Goal: Task Accomplishment & Management: Manage account settings

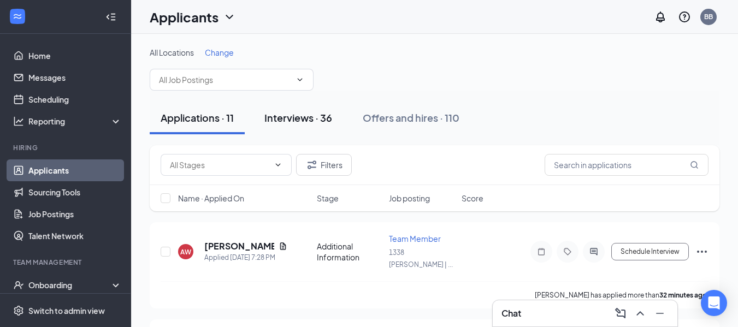
click at [302, 122] on div "Interviews · 36" at bounding box center [298, 118] width 68 height 14
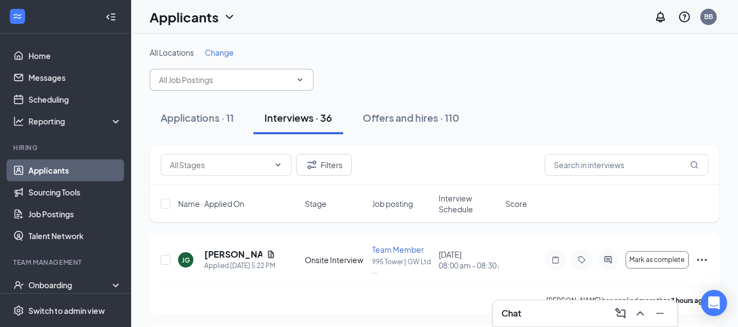
click at [303, 81] on icon "ChevronDown" at bounding box center [299, 79] width 9 height 9
click at [300, 78] on icon "ChevronDown" at bounding box center [299, 79] width 9 height 9
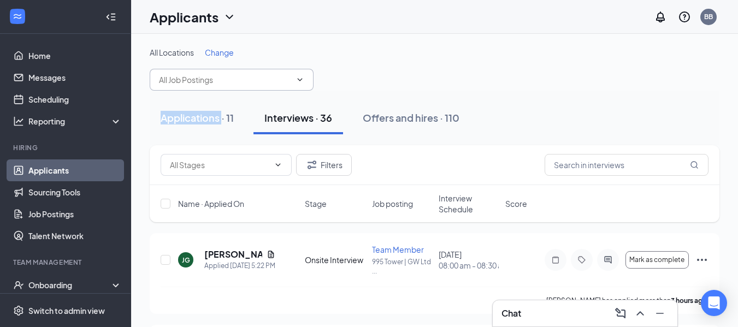
click at [300, 78] on icon "ChevronDown" at bounding box center [299, 79] width 9 height 9
drag, startPoint x: 300, startPoint y: 78, endPoint x: 187, endPoint y: 41, distance: 118.8
click at [182, 52] on span "All Locations" at bounding box center [172, 53] width 44 height 10
click at [295, 76] on span at bounding box center [298, 79] width 11 height 9
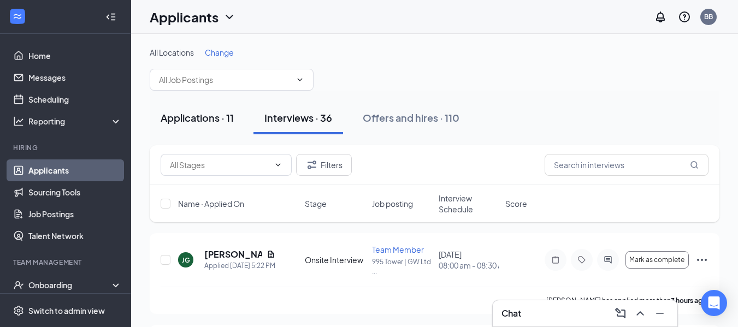
click at [221, 120] on div "Applications · 11" at bounding box center [197, 118] width 73 height 14
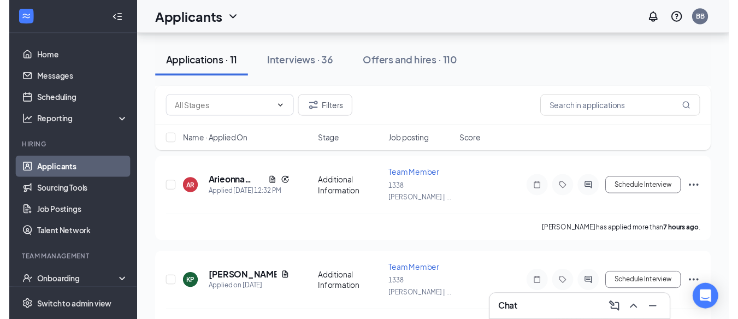
scroll to position [161, 0]
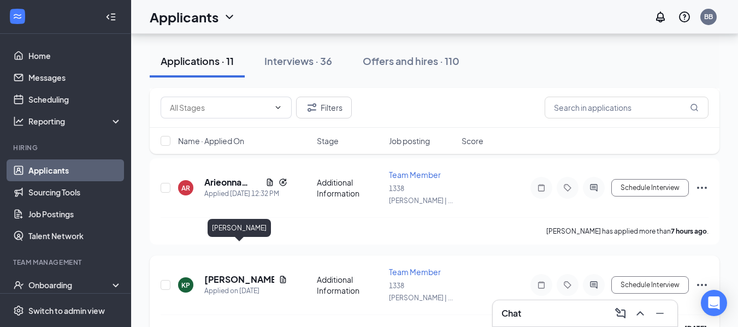
click at [237, 274] on h5 "[PERSON_NAME]" at bounding box center [239, 280] width 70 height 12
click at [237, 166] on body "Home Messages Scheduling Reporting Hiring Applicants Sourcing Tools Job Posting…" at bounding box center [369, 2] width 738 height 327
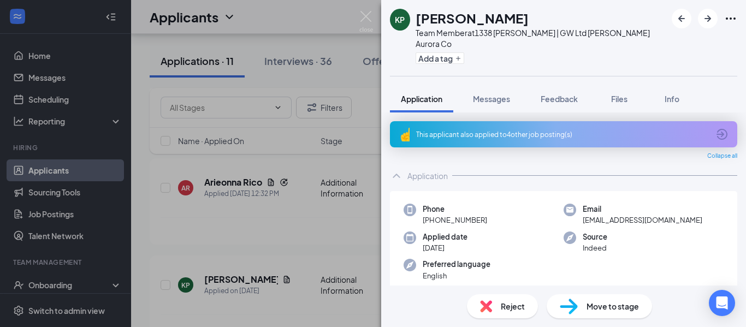
click at [716, 129] on icon "ArrowCircle" at bounding box center [721, 134] width 11 height 11
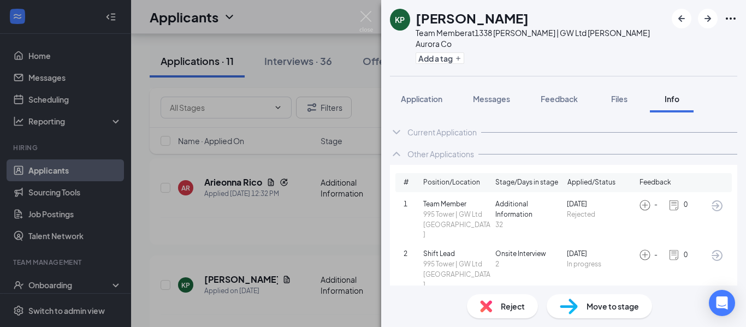
click at [465, 249] on span "Shift Lead" at bounding box center [457, 254] width 68 height 10
click at [440, 249] on span "Shift Lead" at bounding box center [457, 254] width 68 height 10
click at [639, 249] on img at bounding box center [645, 255] width 12 height 12
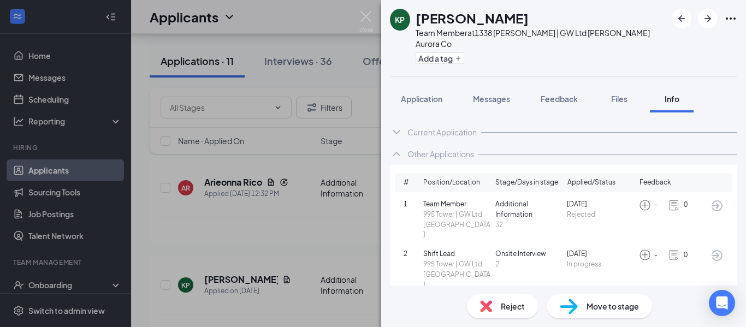
click at [406, 249] on span "2" at bounding box center [413, 254] width 20 height 10
click at [406, 121] on div "Current Application" at bounding box center [563, 132] width 347 height 22
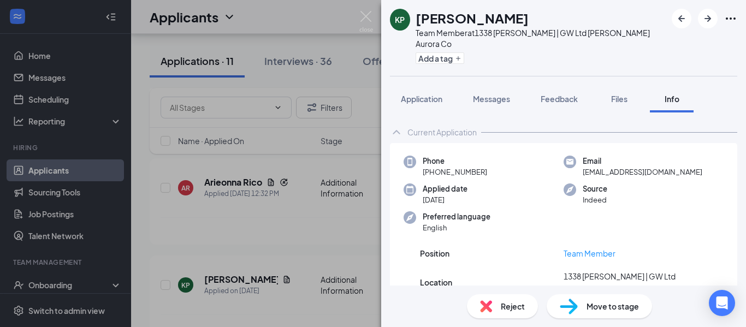
click at [574, 307] on img at bounding box center [569, 307] width 18 height 16
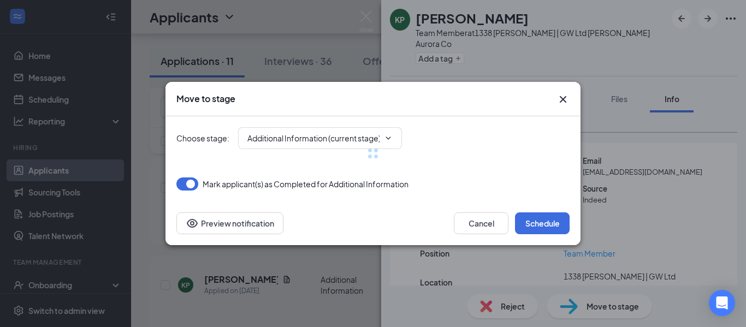
type input "Onsite Interview (next stage)"
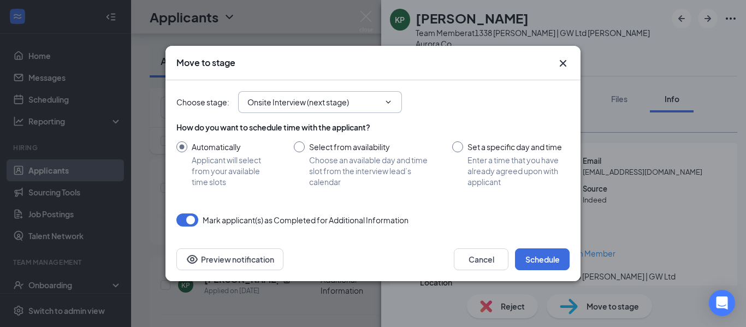
click at [389, 99] on icon "ChevronDown" at bounding box center [388, 102] width 9 height 9
click at [388, 102] on icon "ChevronDown" at bounding box center [388, 102] width 9 height 9
click at [391, 98] on icon "ChevronDown" at bounding box center [388, 102] width 9 height 9
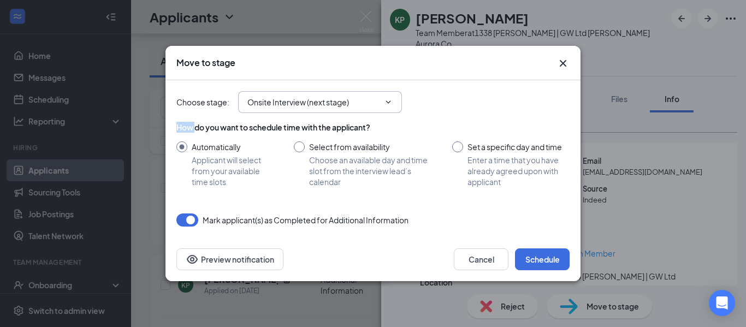
click at [391, 98] on icon "ChevronDown" at bounding box center [388, 102] width 9 height 9
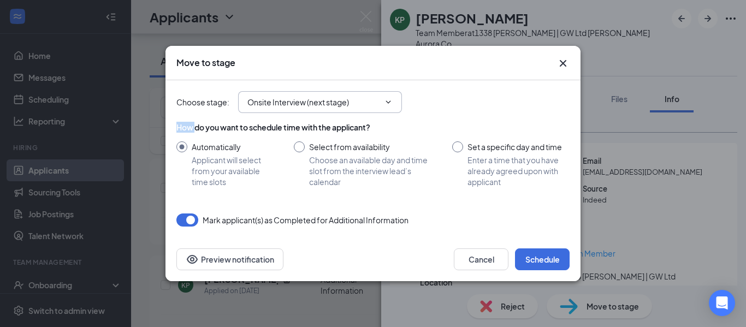
click at [391, 98] on icon "ChevronDown" at bounding box center [388, 102] width 9 height 9
click at [568, 66] on icon "Cross" at bounding box center [562, 63] width 13 height 13
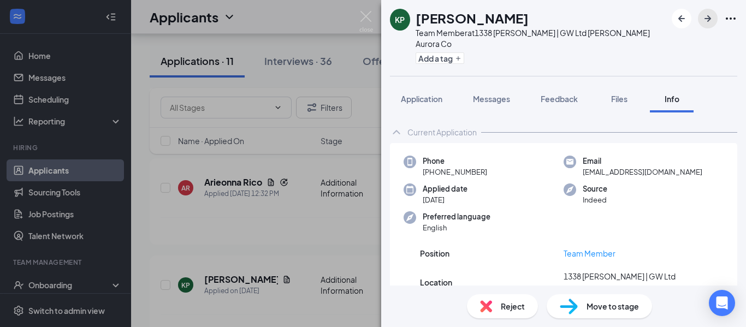
click at [708, 20] on icon "ArrowRight" at bounding box center [707, 18] width 13 height 13
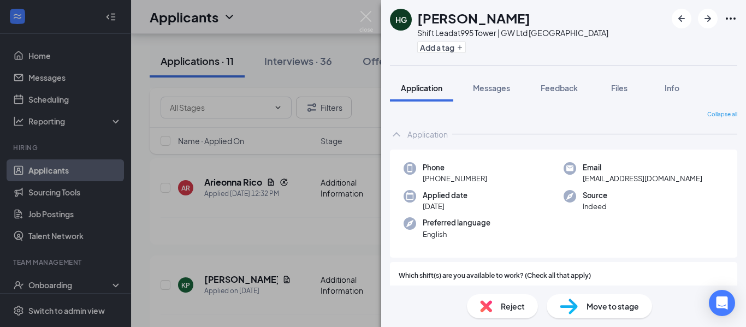
click at [338, 84] on div "HG [PERSON_NAME] Shift Lead at 995 Tower | GW Ltd Tower Rd Add a tag Applicatio…" at bounding box center [373, 163] width 746 height 327
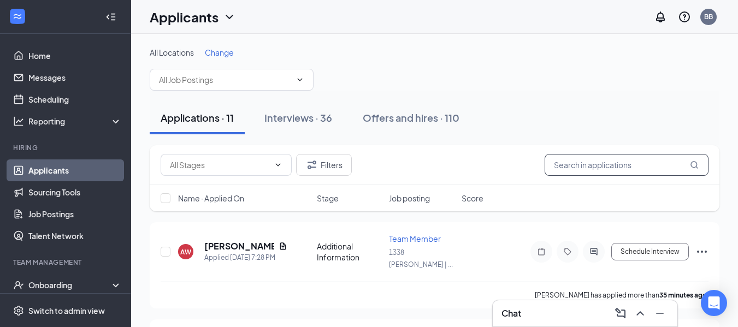
click at [607, 167] on input "text" at bounding box center [626, 165] width 164 height 22
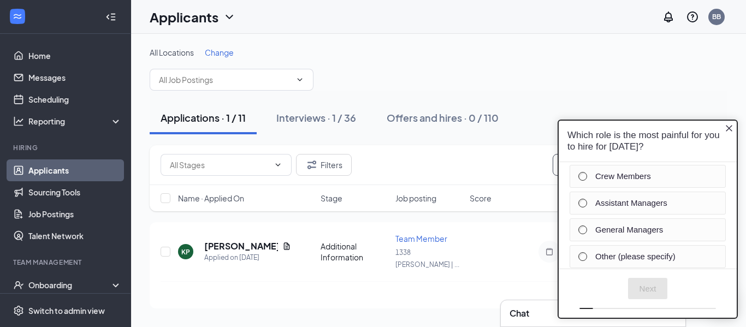
type input "krissy"
click at [411, 134] on div "Applications · 1 / 11 Interviews · 1 / 36 Offers and hires · 0 / 110" at bounding box center [439, 118] width 578 height 55
click at [729, 124] on icon "Close button" at bounding box center [729, 127] width 9 height 9
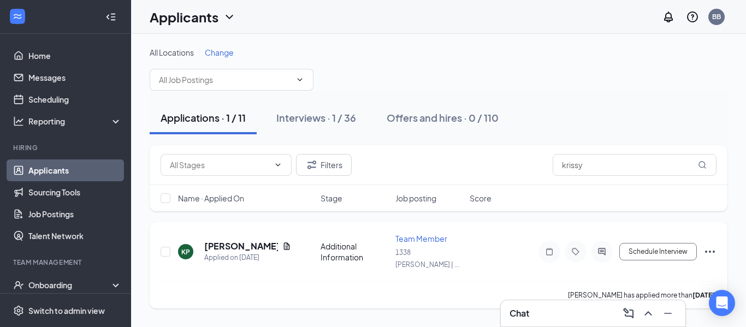
click at [714, 250] on icon "Ellipses" at bounding box center [709, 251] width 13 height 13
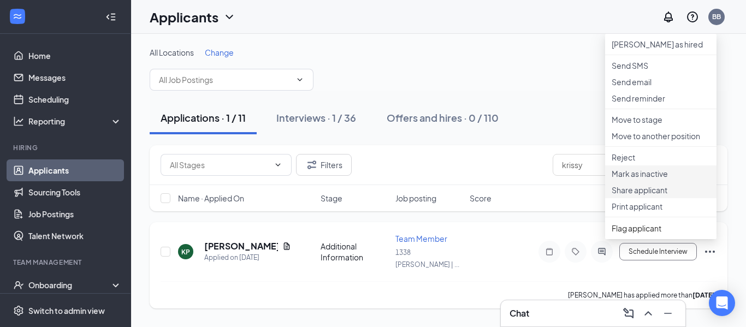
click at [709, 182] on li "Mark as inactive" at bounding box center [660, 173] width 111 height 16
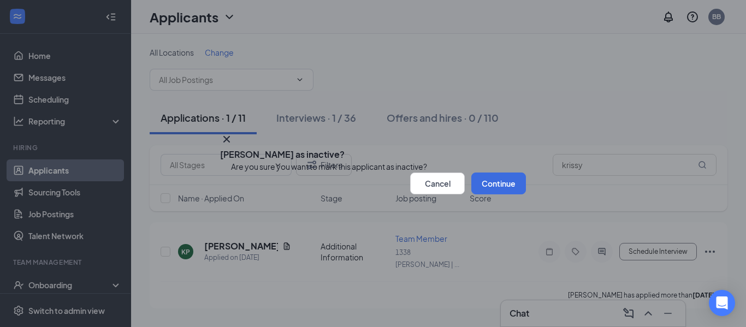
click at [233, 133] on icon "Cross" at bounding box center [226, 139] width 13 height 13
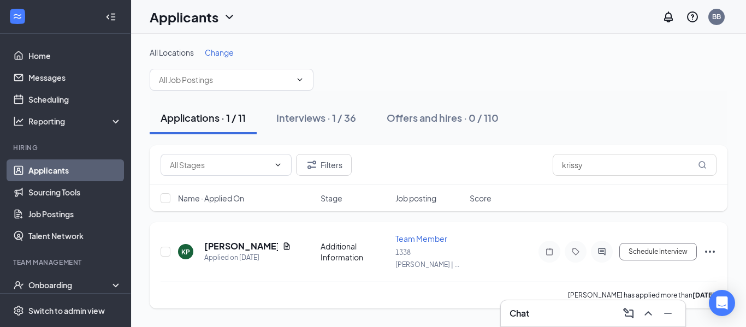
click at [707, 248] on icon "Ellipses" at bounding box center [709, 251] width 13 height 13
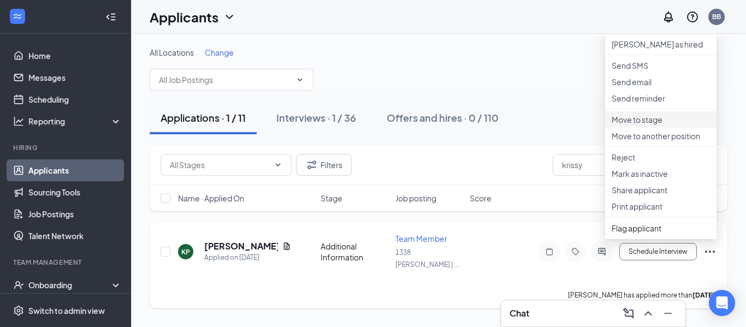
click at [658, 125] on p "Move to stage" at bounding box center [661, 119] width 98 height 11
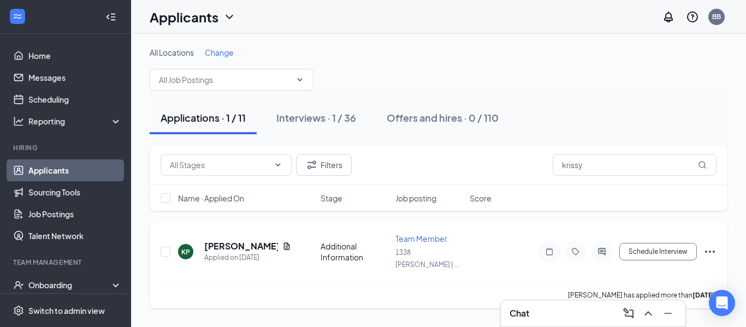
type input "Onsite Interview (next stage)"
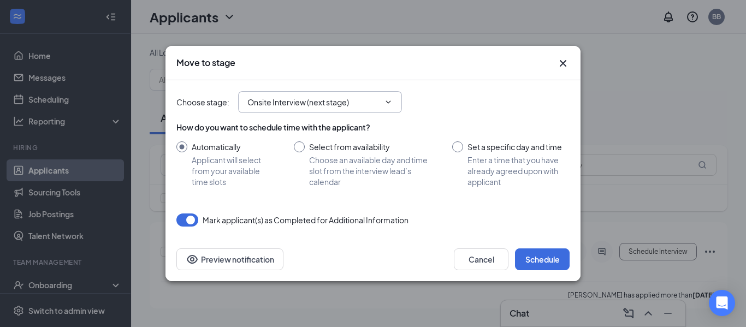
click at [388, 106] on icon "ChevronDown" at bounding box center [388, 102] width 9 height 9
click at [484, 262] on button "Cancel" at bounding box center [481, 259] width 55 height 22
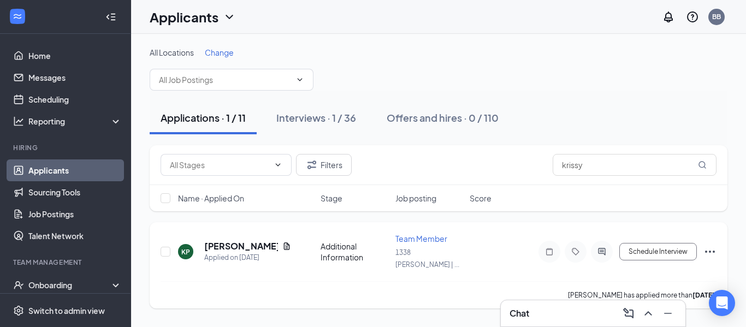
click at [707, 245] on icon "Ellipses" at bounding box center [709, 251] width 13 height 13
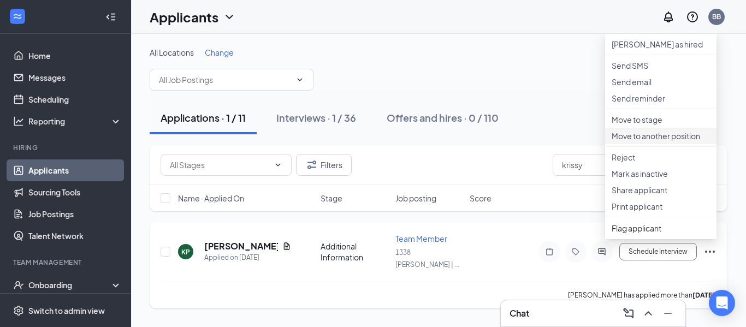
click at [666, 141] on p "Move to another position" at bounding box center [661, 135] width 98 height 11
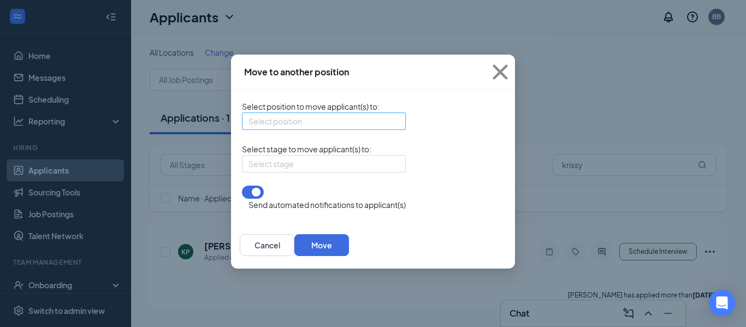
click at [325, 127] on input "search" at bounding box center [319, 121] width 143 height 16
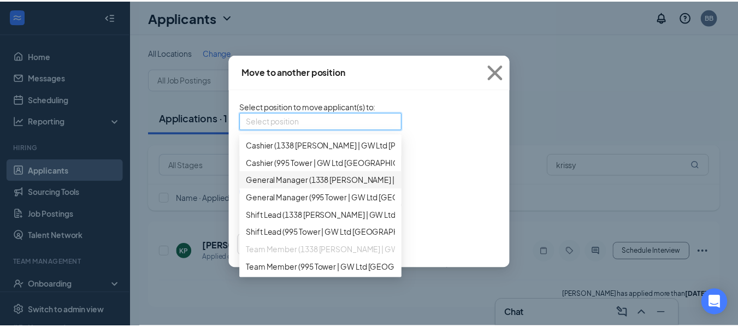
scroll to position [61, 0]
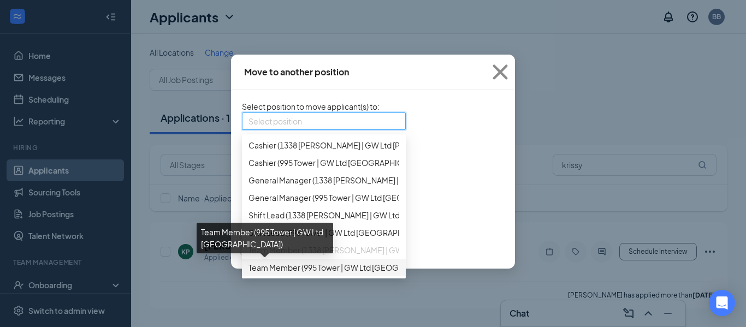
click at [259, 268] on span "Team Member (995 Tower | GW Ltd [GEOGRAPHIC_DATA])" at bounding box center [350, 268] width 205 height 12
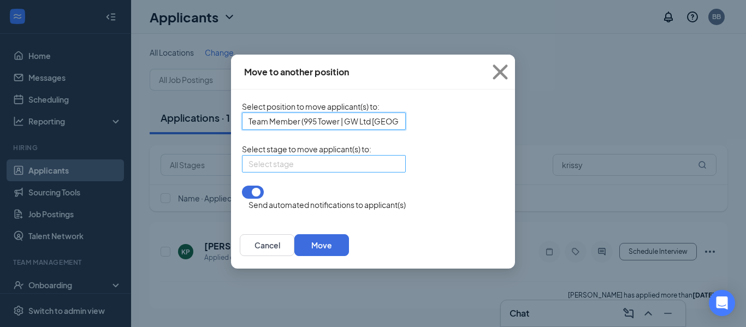
click at [331, 173] on div "Select stage" at bounding box center [324, 163] width 164 height 17
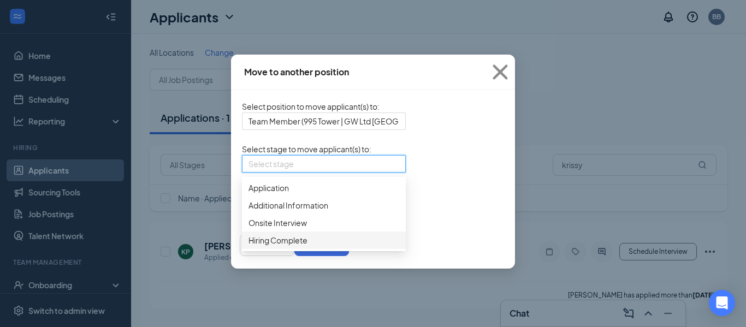
click at [272, 246] on span "Hiring Complete" at bounding box center [323, 240] width 151 height 12
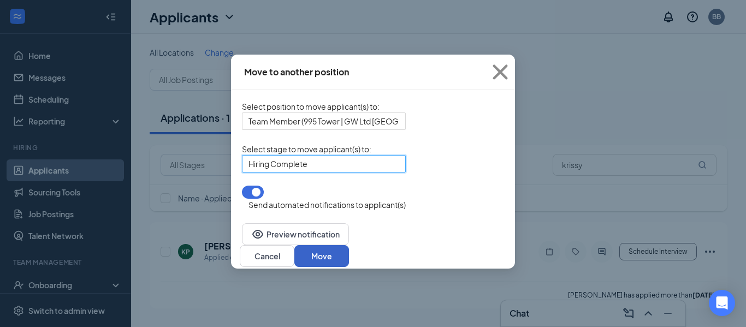
click at [349, 245] on button "Move" at bounding box center [321, 256] width 55 height 22
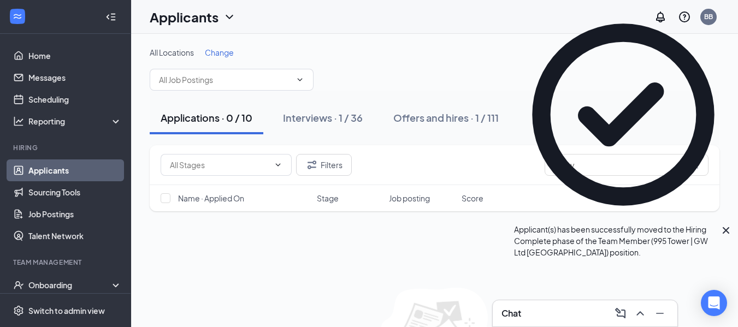
click at [725, 224] on icon "Cross" at bounding box center [725, 230] width 13 height 13
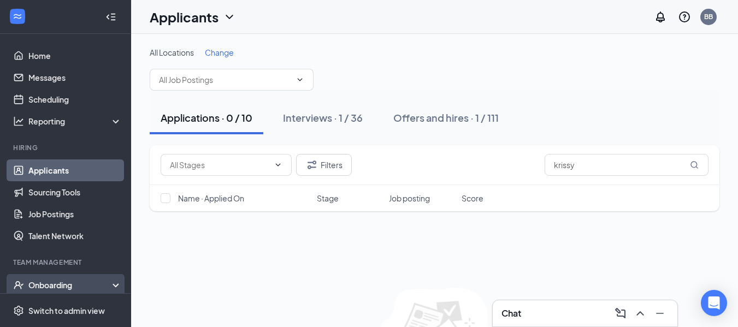
click at [57, 289] on div "Onboarding" at bounding box center [70, 285] width 84 height 11
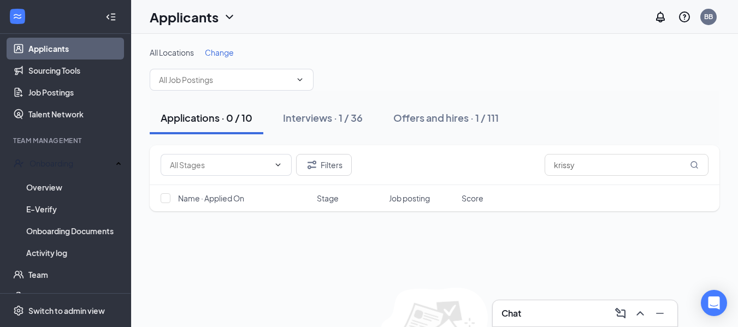
scroll to position [123, 0]
click at [39, 183] on link "Overview" at bounding box center [74, 186] width 96 height 22
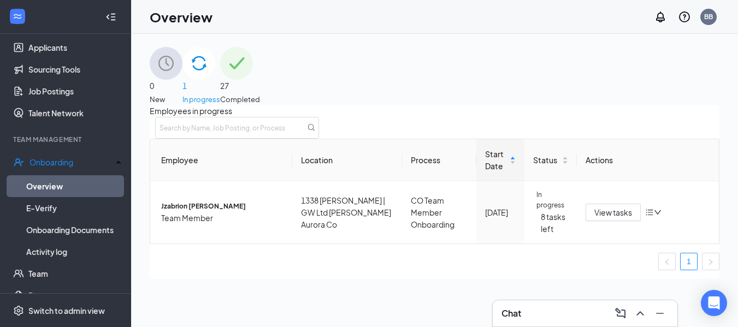
click at [253, 77] on img at bounding box center [236, 63] width 33 height 33
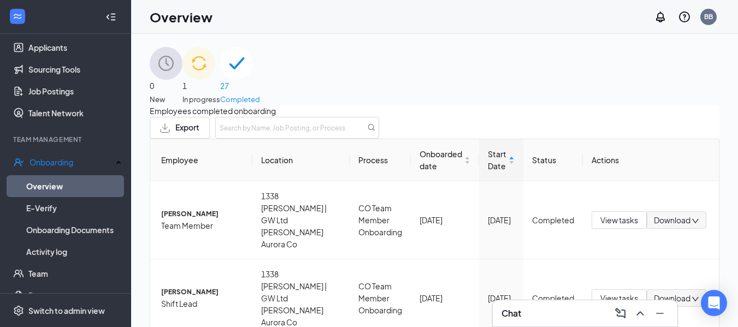
click at [215, 71] on img at bounding box center [198, 63] width 33 height 33
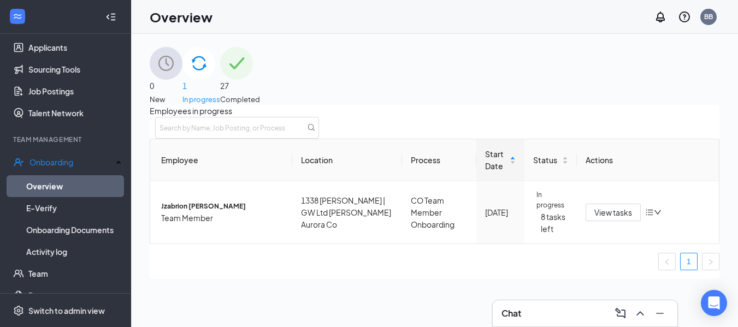
click at [182, 80] on span "0" at bounding box center [166, 86] width 33 height 12
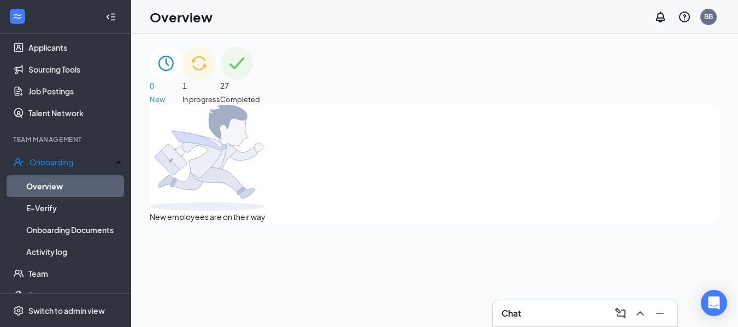
click at [215, 70] on img at bounding box center [198, 63] width 33 height 33
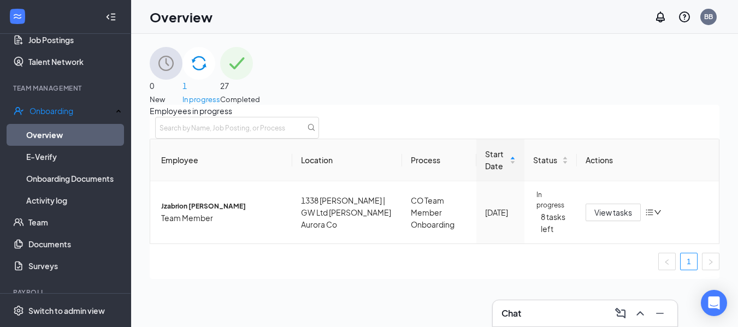
scroll to position [185, 0]
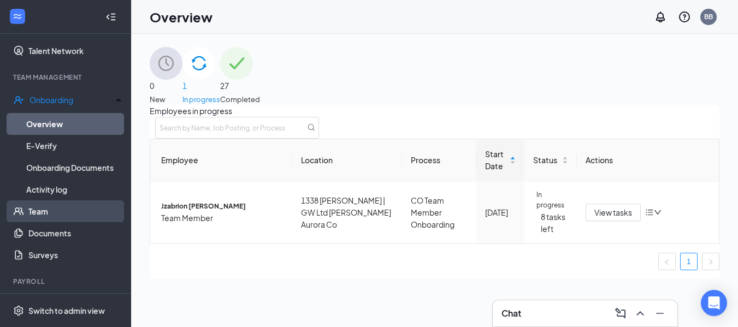
click at [39, 208] on link "Team" at bounding box center [74, 211] width 93 height 22
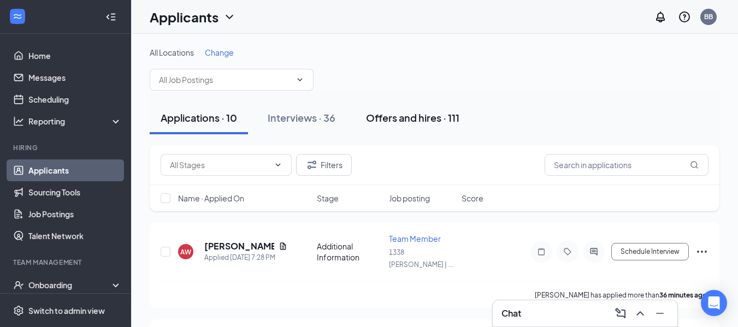
click at [399, 125] on button "Offers and hires · 111" at bounding box center [412, 118] width 115 height 33
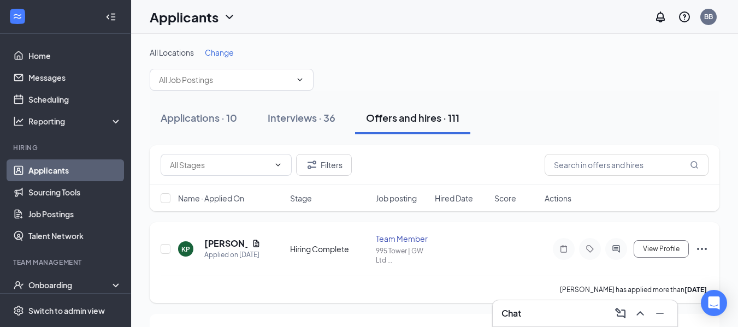
click at [704, 248] on icon "Ellipses" at bounding box center [701, 248] width 13 height 13
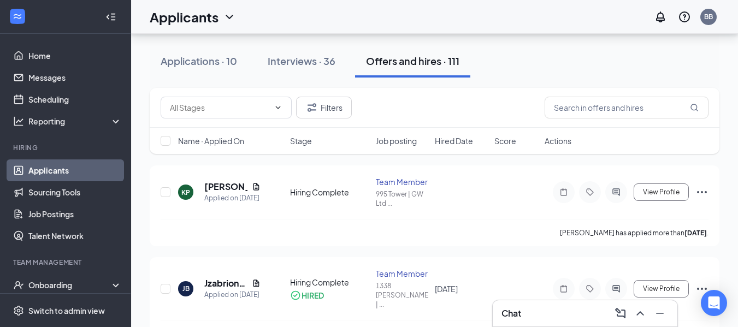
scroll to position [55, 0]
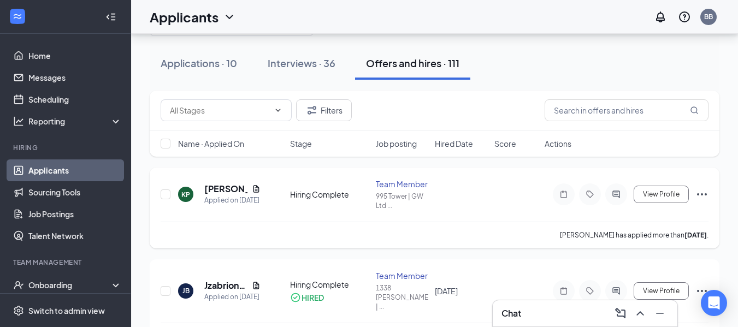
click at [702, 192] on icon "Ellipses" at bounding box center [701, 194] width 13 height 13
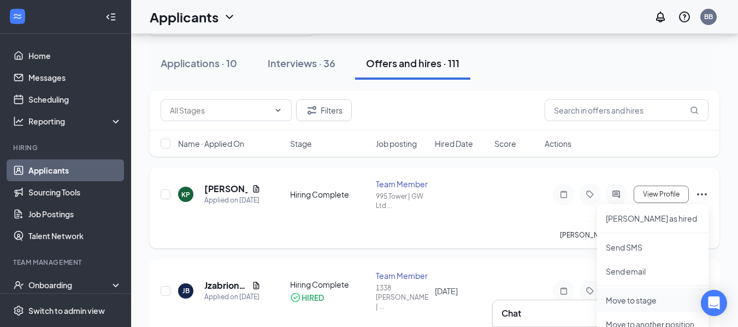
click at [640, 301] on p "Move to stage" at bounding box center [652, 300] width 94 height 11
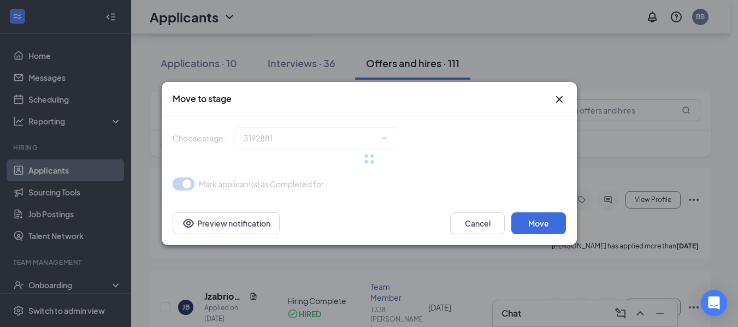
type input "Hiring Complete (current stage)"
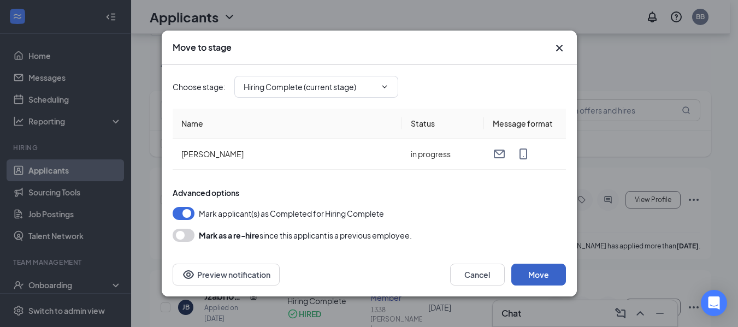
click at [540, 267] on button "Move" at bounding box center [538, 275] width 55 height 22
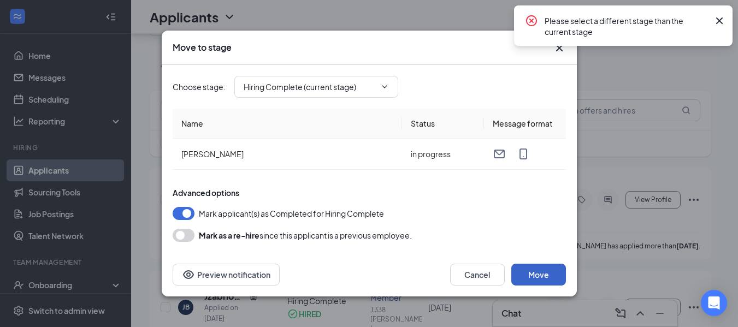
click at [544, 277] on button "Move" at bounding box center [538, 275] width 55 height 22
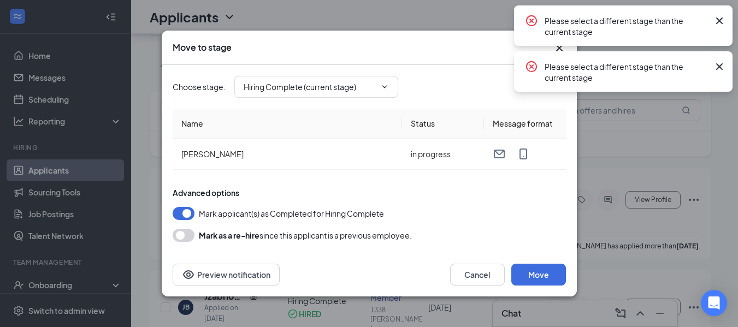
click at [721, 23] on icon "Cross" at bounding box center [719, 20] width 7 height 7
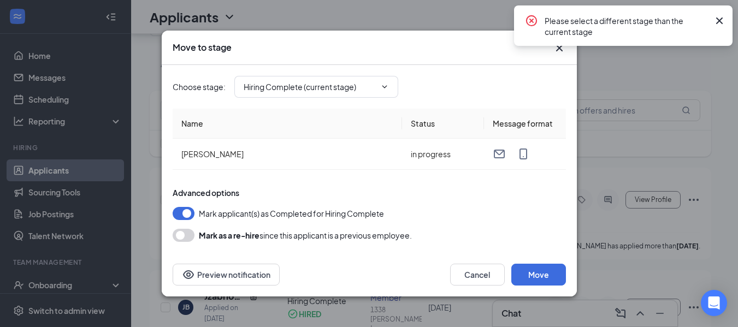
click at [720, 26] on icon "Cross" at bounding box center [719, 20] width 13 height 13
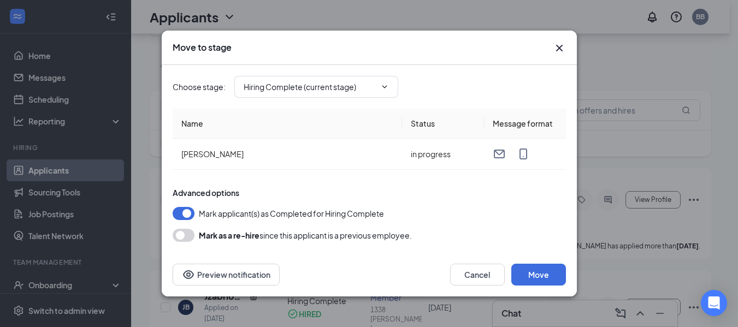
click at [557, 45] on icon "Cross" at bounding box center [559, 47] width 13 height 13
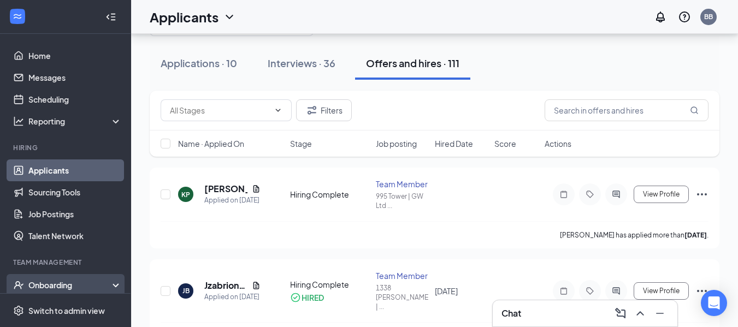
click at [46, 284] on div "Onboarding" at bounding box center [70, 285] width 84 height 11
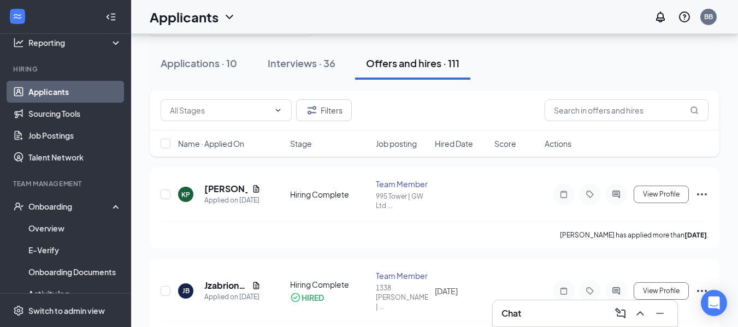
scroll to position [84, 0]
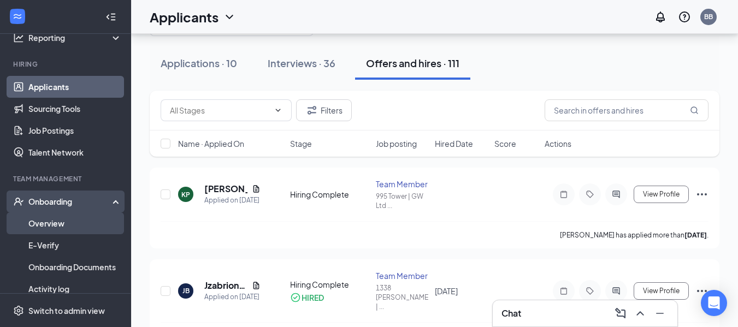
click at [67, 227] on link "Overview" at bounding box center [74, 223] width 93 height 22
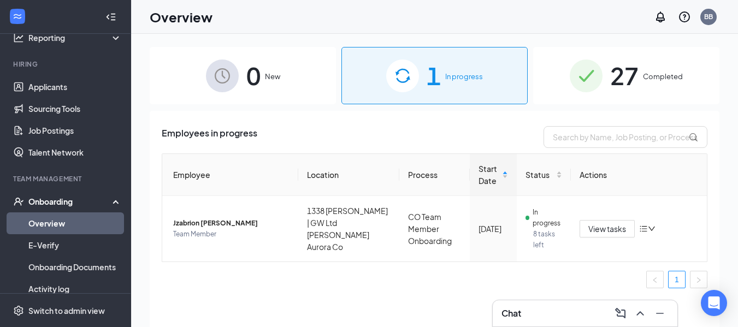
click at [609, 74] on div "27 Completed" at bounding box center [626, 75] width 186 height 57
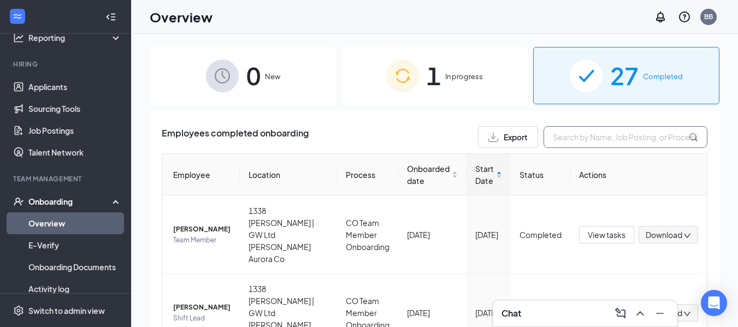
click at [612, 141] on input "text" at bounding box center [625, 137] width 164 height 22
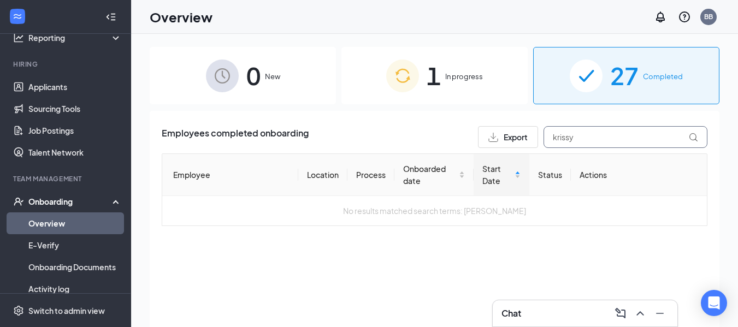
type input "krissy"
click at [484, 82] on div "1 In progress" at bounding box center [434, 75] width 186 height 57
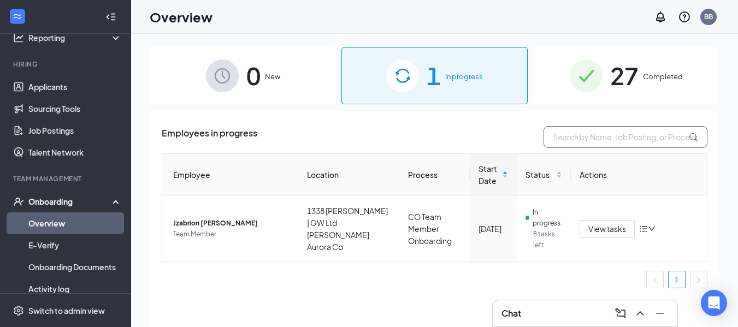
click at [597, 146] on input "text" at bounding box center [625, 137] width 164 height 22
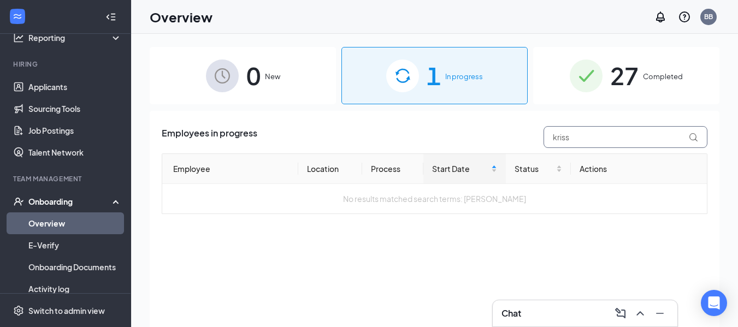
type input "kriss"
click at [256, 84] on span "0" at bounding box center [253, 76] width 14 height 38
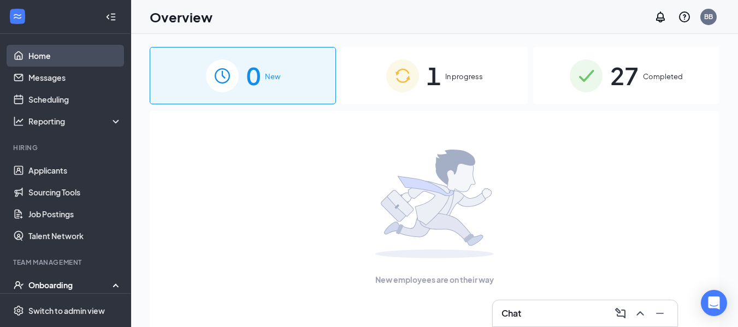
click at [38, 58] on link "Home" at bounding box center [74, 56] width 93 height 22
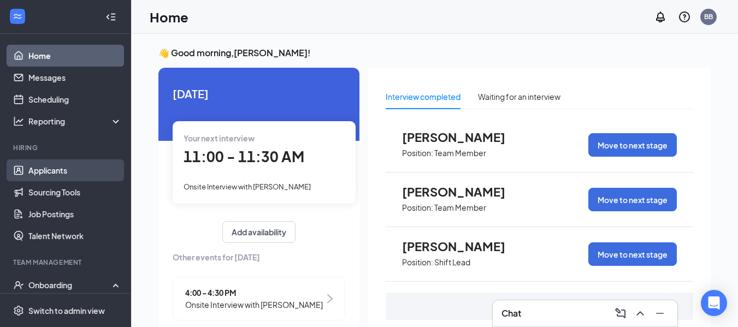
click at [65, 169] on link "Applicants" at bounding box center [74, 170] width 93 height 22
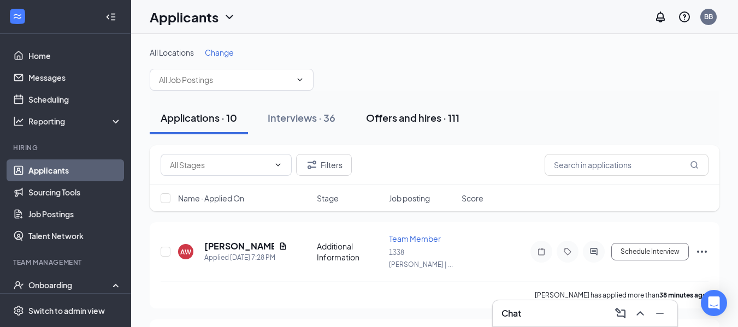
click at [428, 121] on div "Offers and hires · 111" at bounding box center [412, 118] width 93 height 14
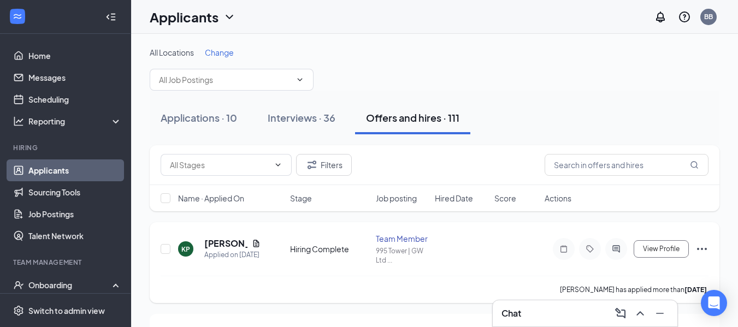
click at [704, 250] on icon "Ellipses" at bounding box center [701, 248] width 13 height 13
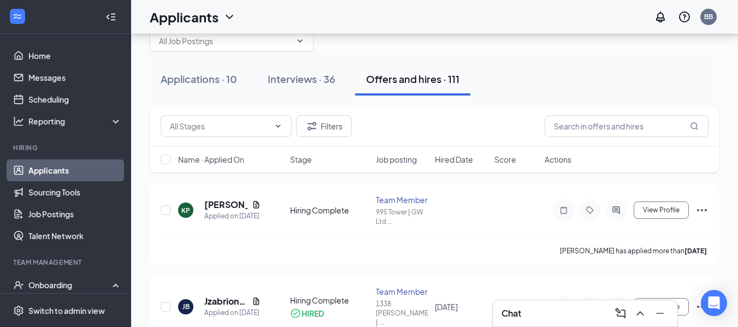
scroll to position [49, 0]
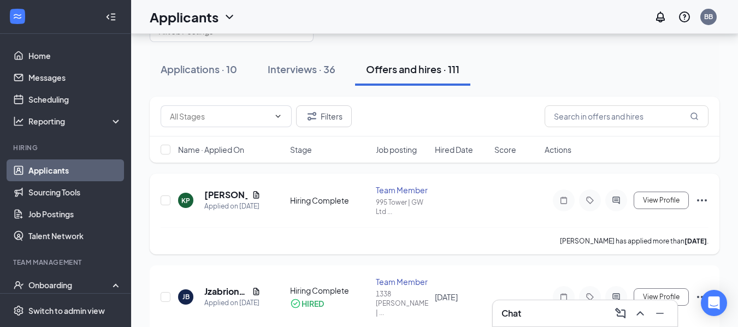
click at [700, 203] on icon "Ellipses" at bounding box center [701, 200] width 13 height 13
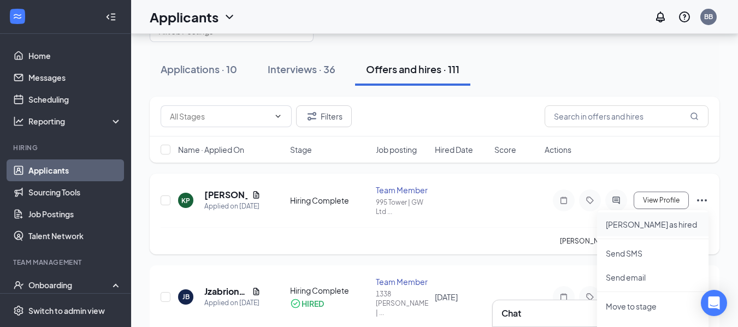
click at [636, 227] on p "[PERSON_NAME] as hired" at bounding box center [652, 224] width 94 height 11
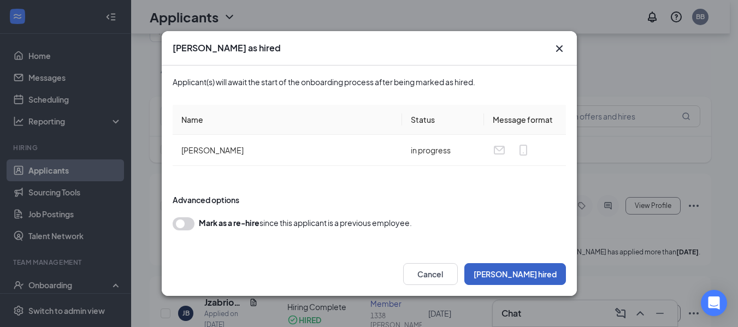
click at [532, 276] on button "Mark hired" at bounding box center [515, 274] width 102 height 22
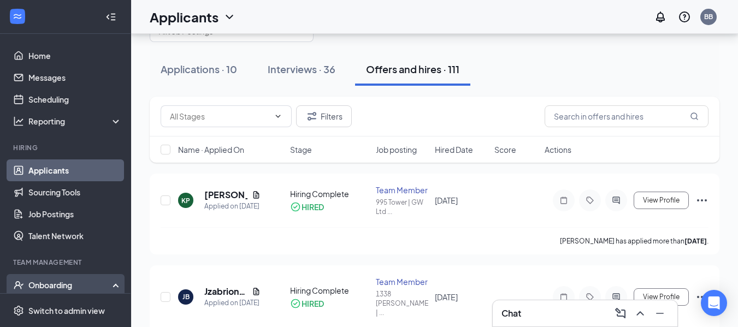
click at [63, 281] on div "Onboarding" at bounding box center [70, 285] width 84 height 11
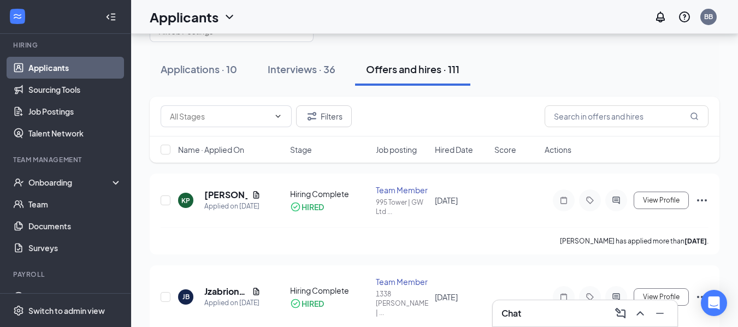
scroll to position [111, 0]
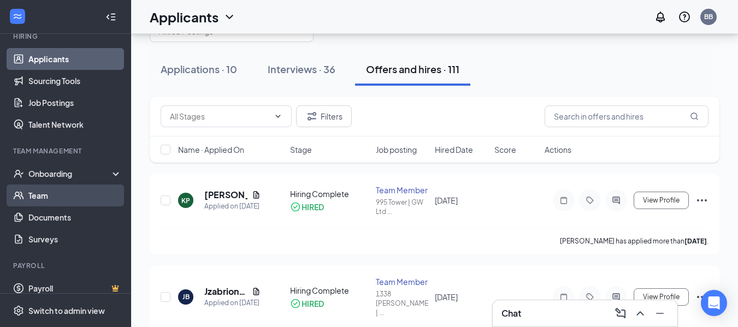
click at [28, 188] on link "Team" at bounding box center [74, 196] width 93 height 22
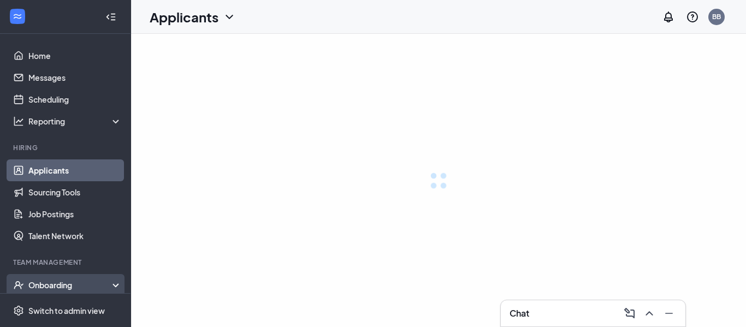
click at [114, 286] on icon at bounding box center [118, 286] width 9 height 0
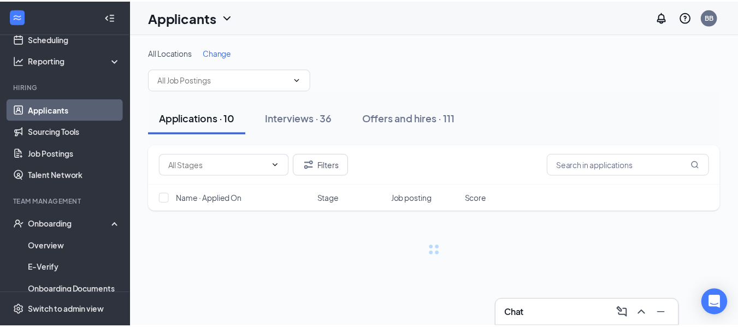
scroll to position [78, 0]
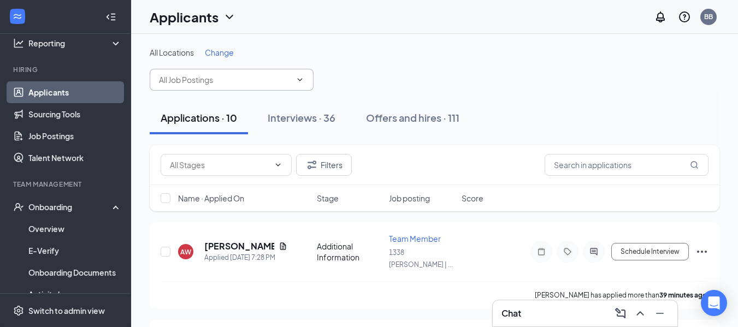
click at [301, 80] on icon "ChevronDown" at bounding box center [300, 79] width 5 height 3
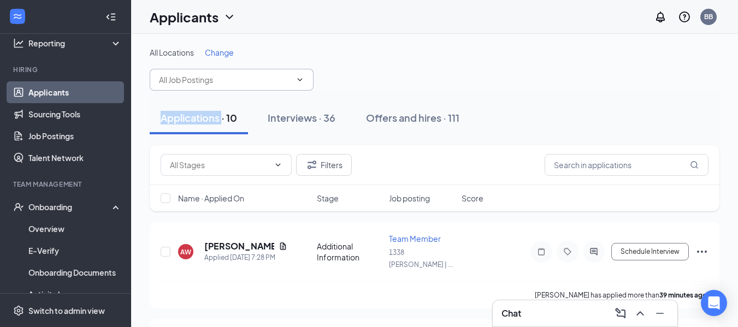
click at [301, 80] on icon "ChevronDown" at bounding box center [300, 79] width 5 height 3
click at [227, 52] on span "Change" at bounding box center [219, 53] width 29 height 10
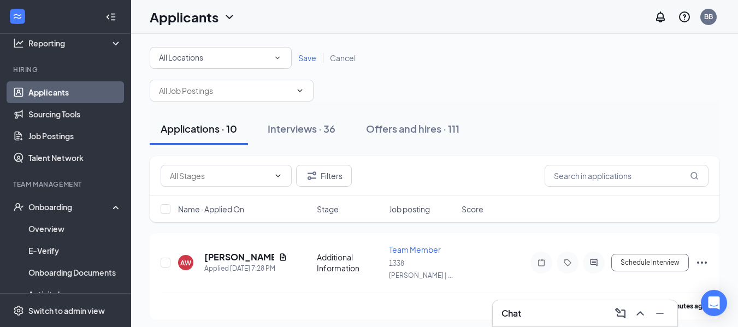
click at [276, 61] on icon "SmallChevronDown" at bounding box center [277, 58] width 10 height 10
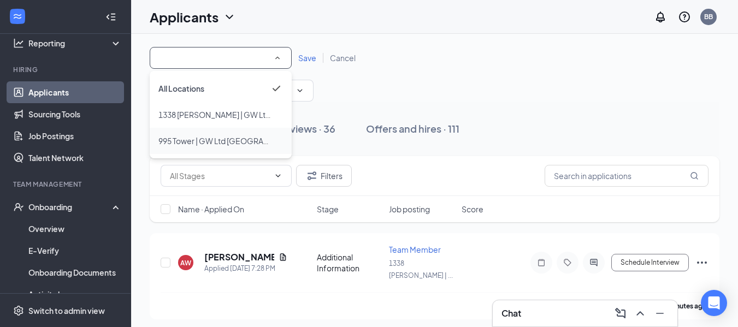
click at [253, 141] on span "995 Tower | GW Ltd [GEOGRAPHIC_DATA]" at bounding box center [232, 141] width 148 height 10
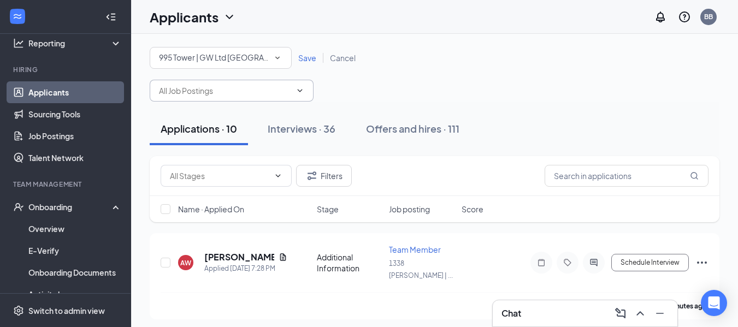
click at [299, 93] on icon "ChevronDown" at bounding box center [299, 90] width 9 height 9
click at [409, 135] on button "Offers and hires · 111" at bounding box center [412, 128] width 115 height 33
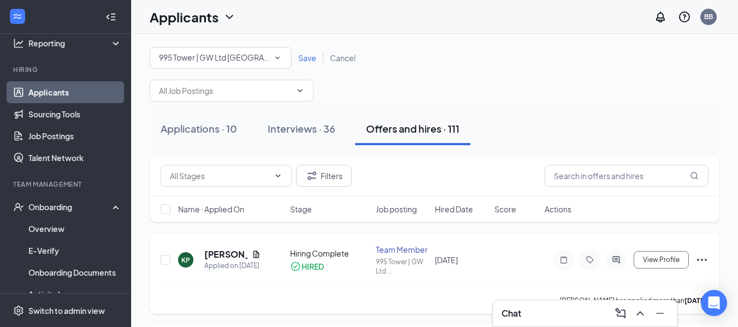
click at [704, 260] on icon "Ellipses" at bounding box center [701, 259] width 13 height 13
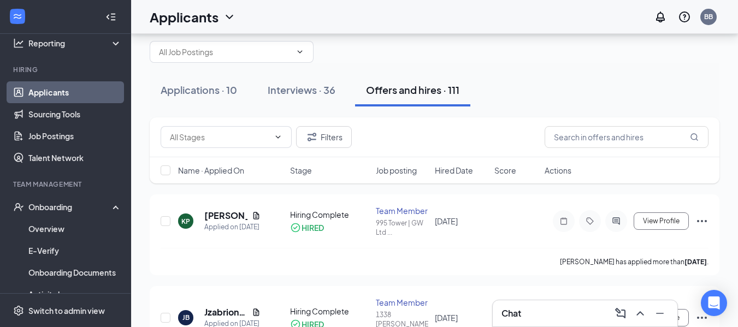
scroll to position [37, 0]
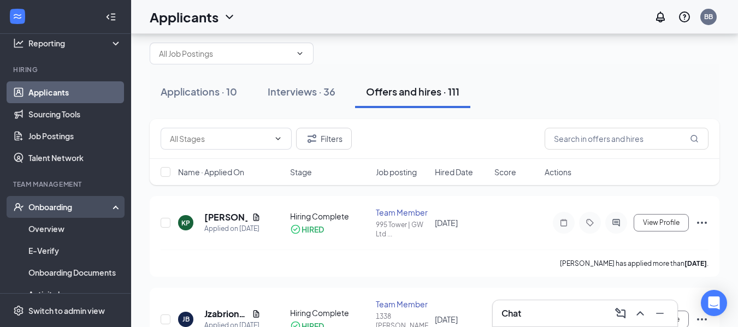
click at [37, 213] on div "Onboarding" at bounding box center [65, 207] width 131 height 22
click at [37, 223] on link "Overview" at bounding box center [74, 229] width 93 height 22
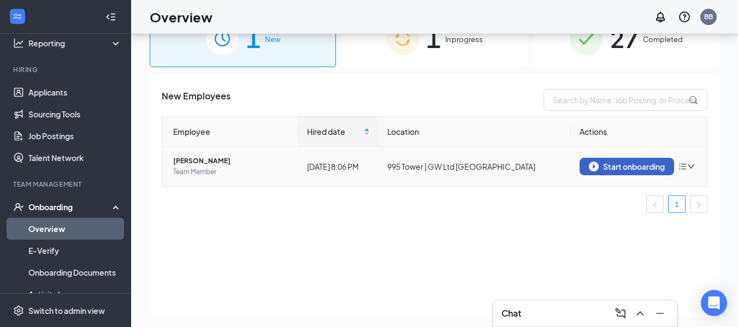
click at [642, 163] on div "Start onboarding" at bounding box center [627, 167] width 76 height 10
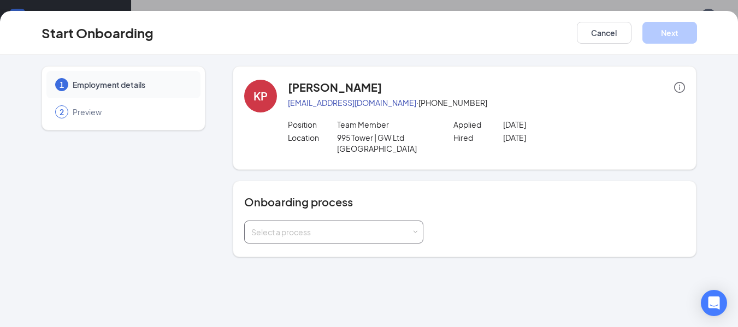
click at [412, 230] on div "Select a process" at bounding box center [333, 232] width 165 height 22
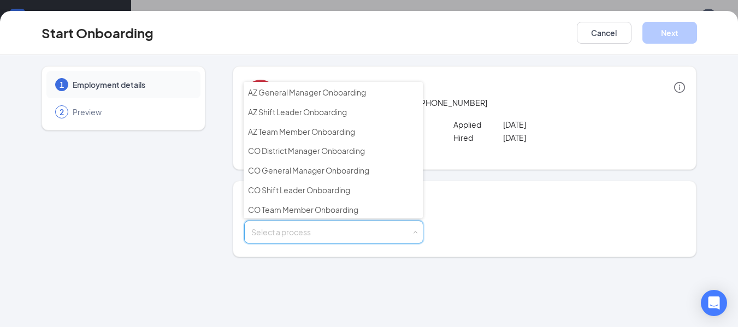
scroll to position [20, 0]
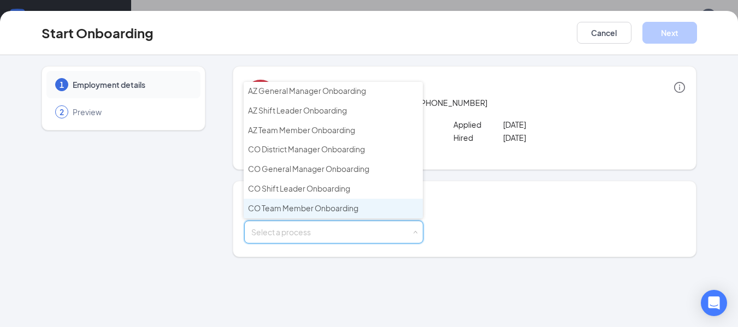
click at [327, 208] on span "CO Team Member Onboarding" at bounding box center [303, 208] width 110 height 10
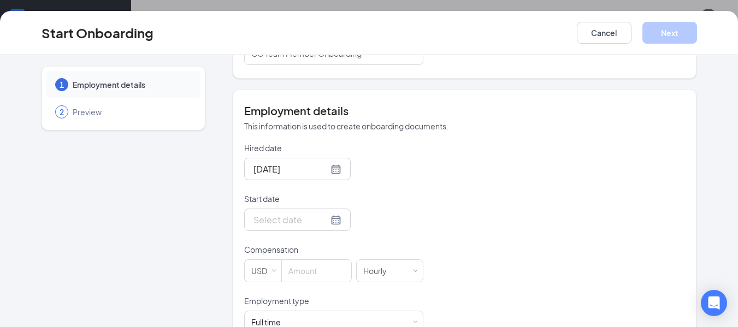
scroll to position [181, 0]
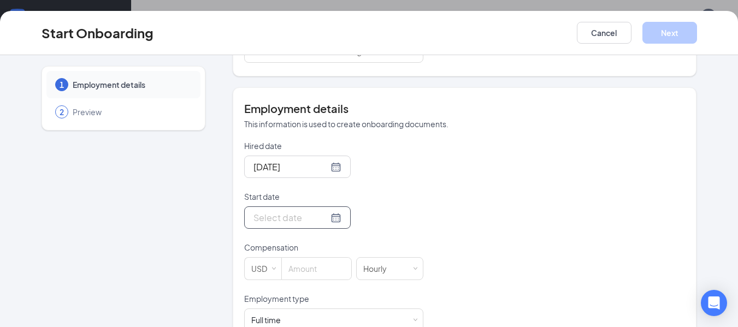
click at [319, 224] on div at bounding box center [297, 218] width 88 height 14
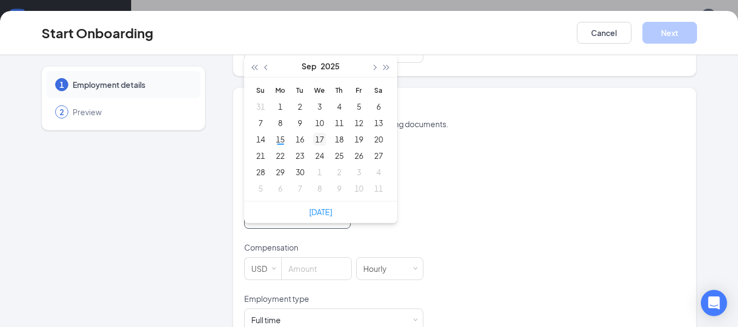
type input "Sep 17, 2025"
click at [313, 142] on div "17" at bounding box center [319, 139] width 13 height 13
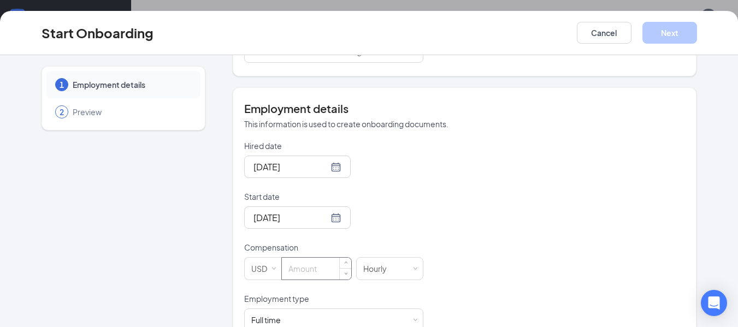
click at [302, 270] on input at bounding box center [316, 269] width 69 height 22
type input "13.75"
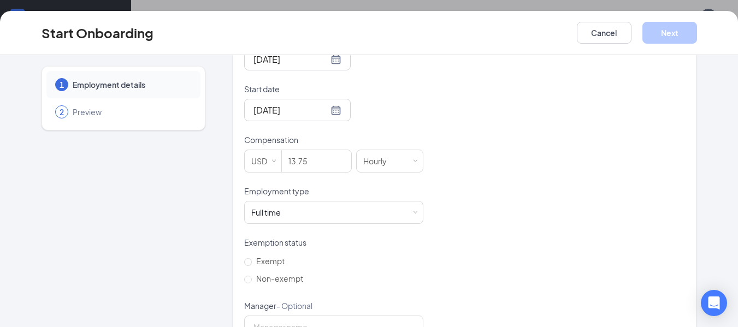
scroll to position [299, 0]
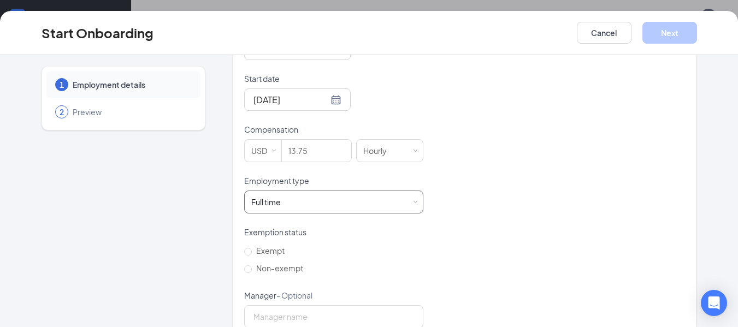
click at [412, 203] on span at bounding box center [414, 202] width 5 height 5
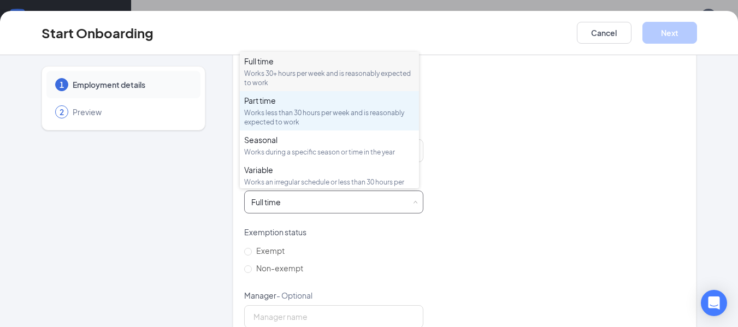
click at [340, 117] on div "Works less than 30 hours per week and is reasonably expected to work" at bounding box center [329, 117] width 170 height 19
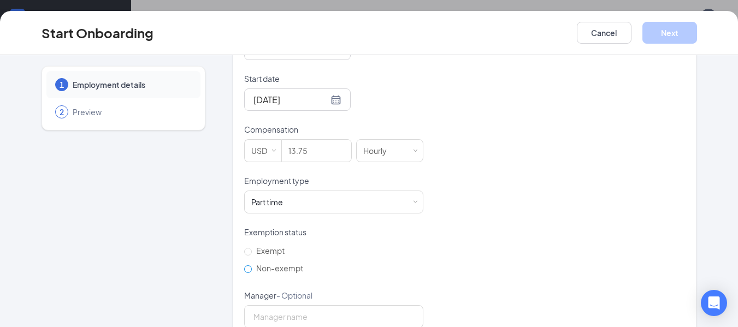
click at [244, 265] on input "Non-exempt" at bounding box center [248, 269] width 8 height 8
radio input "true"
click at [318, 310] on input "Manager - Optional" at bounding box center [333, 316] width 179 height 23
type input "Brigette Barnes"
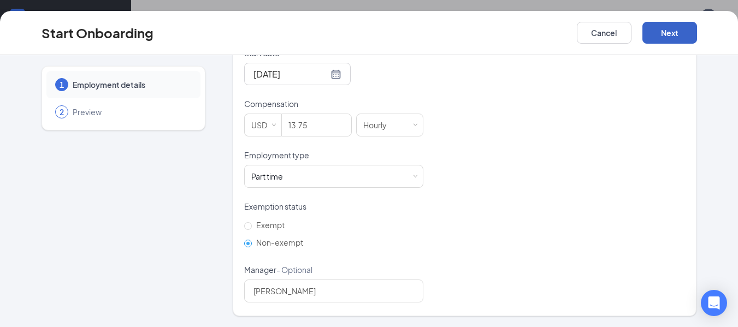
click at [676, 30] on button "Next" at bounding box center [669, 33] width 55 height 22
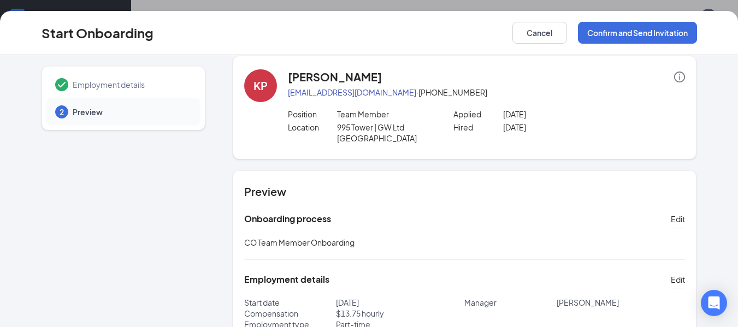
scroll to position [4, 0]
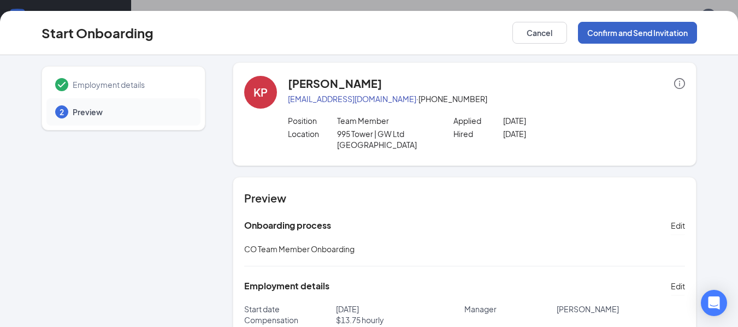
click at [668, 34] on button "Confirm and Send Invitation" at bounding box center [637, 33] width 119 height 22
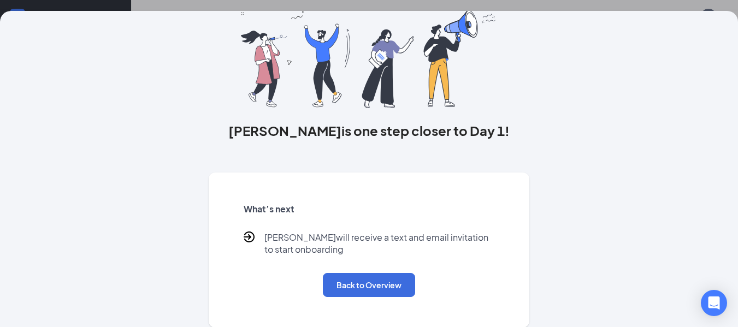
scroll to position [69, 0]
click at [356, 283] on button "Back to Overview" at bounding box center [369, 284] width 92 height 24
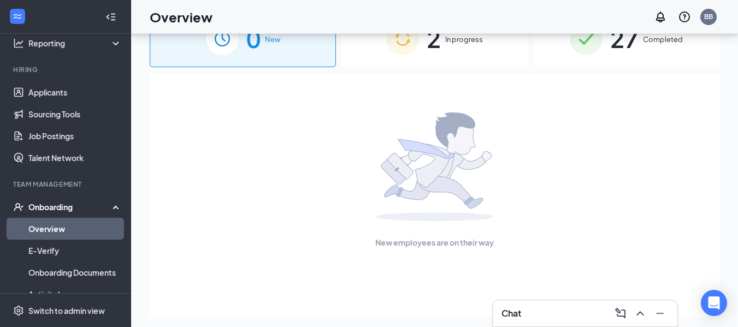
scroll to position [0, 0]
click at [425, 49] on div "2 In progress" at bounding box center [434, 38] width 186 height 57
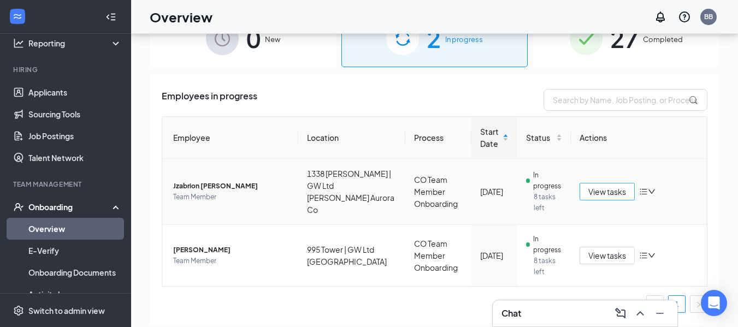
click at [605, 194] on span "View tasks" at bounding box center [607, 192] width 38 height 12
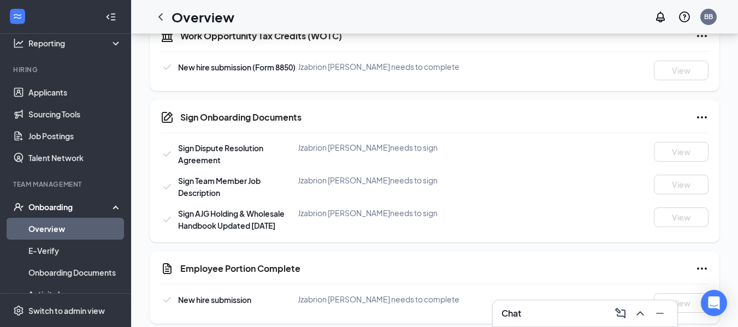
scroll to position [667, 0]
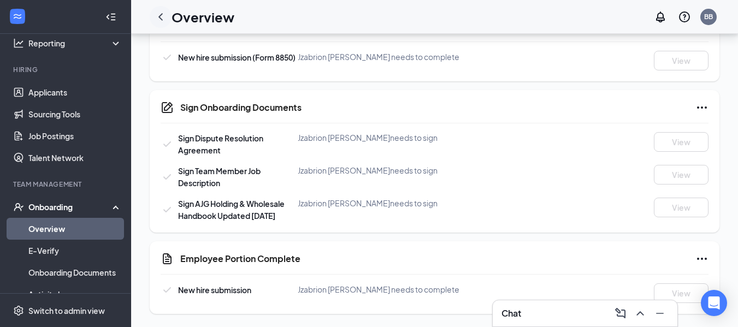
click at [163, 15] on icon "ChevronLeft" at bounding box center [160, 16] width 13 height 13
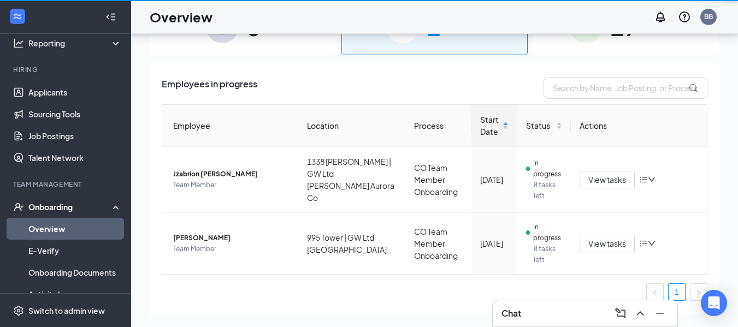
scroll to position [49, 0]
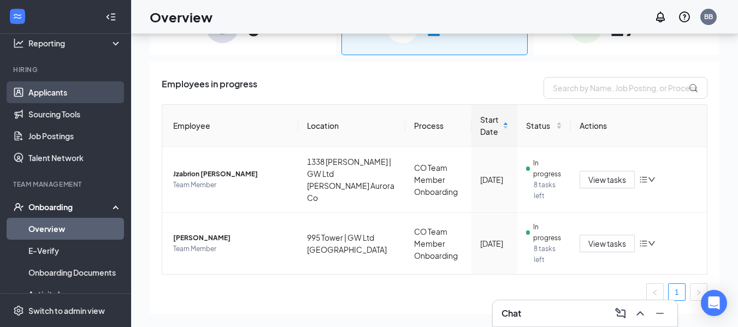
click at [52, 100] on link "Applicants" at bounding box center [74, 92] width 93 height 22
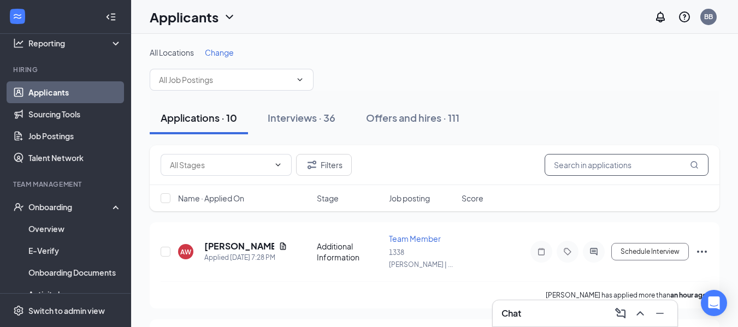
click at [597, 156] on input "text" at bounding box center [626, 165] width 164 height 22
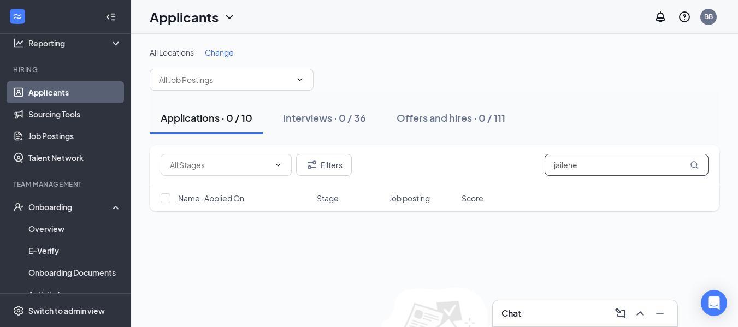
type input "jailene"
click at [691, 159] on input "jailene" at bounding box center [626, 165] width 164 height 22
click at [692, 167] on icon "MagnifyingGlass" at bounding box center [693, 164] width 7 height 7
click at [302, 83] on icon "ChevronDown" at bounding box center [299, 79] width 9 height 9
click at [302, 82] on icon "ChevronDown" at bounding box center [299, 79] width 9 height 9
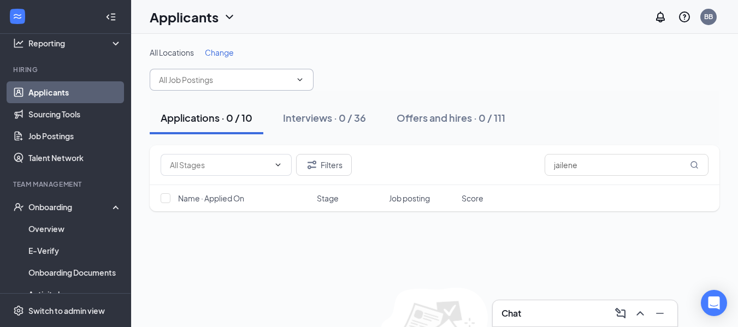
click at [226, 53] on span "Change" at bounding box center [219, 53] width 29 height 10
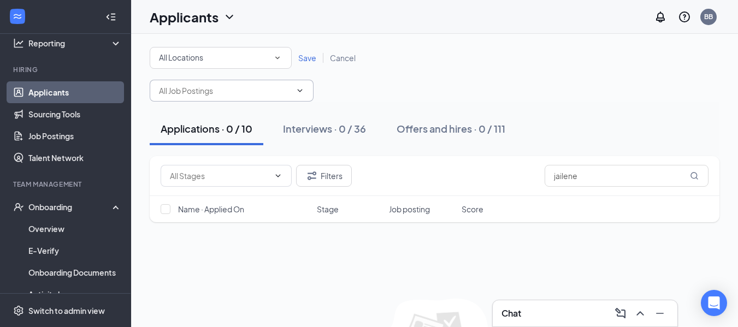
click at [308, 91] on span at bounding box center [232, 91] width 164 height 22
click at [276, 60] on icon "SmallChevronDown" at bounding box center [277, 58] width 10 height 10
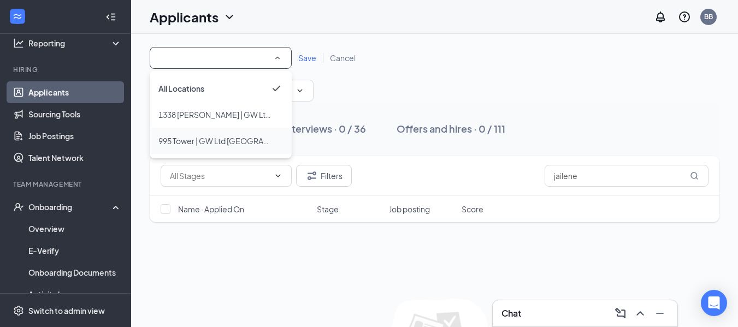
click at [240, 142] on span "995 Tower | GW Ltd [GEOGRAPHIC_DATA]" at bounding box center [232, 141] width 148 height 10
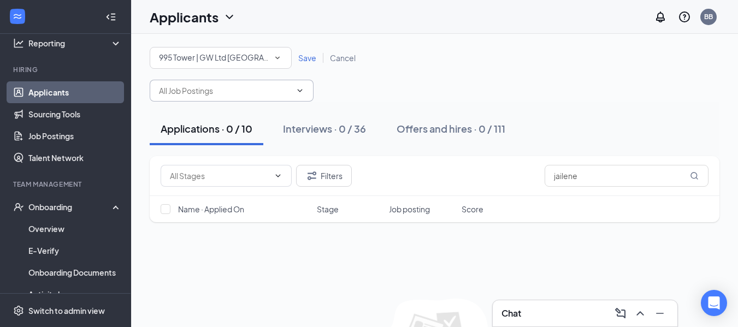
click at [308, 91] on span at bounding box center [232, 91] width 164 height 22
type input "t"
click at [657, 170] on input "jailene" at bounding box center [626, 176] width 164 height 22
type input "j"
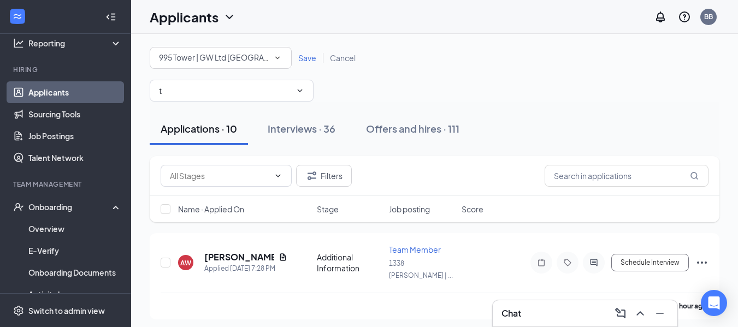
click at [303, 66] on div "All Locations 995 Tower | GW Ltd Tower Rd Save Cancel" at bounding box center [434, 58] width 569 height 22
click at [305, 57] on span "Save" at bounding box center [307, 58] width 18 height 10
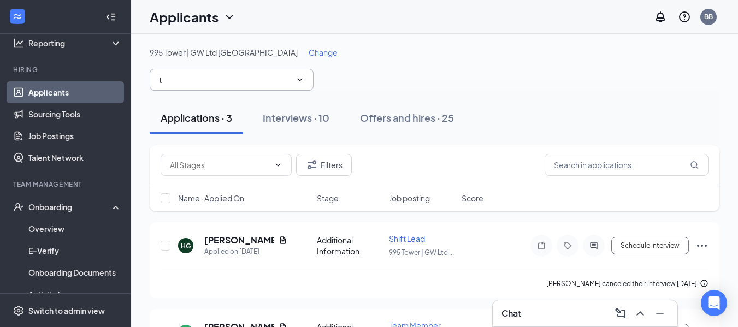
click at [262, 81] on input "t" at bounding box center [225, 80] width 132 height 12
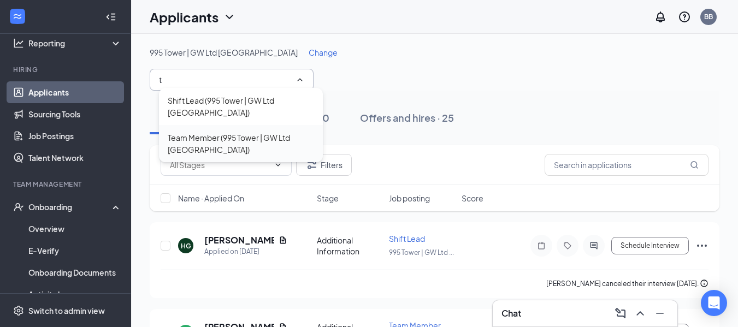
click at [266, 132] on div "Team Member (995 Tower | GW Ltd [GEOGRAPHIC_DATA])" at bounding box center [241, 144] width 146 height 24
type input "Team Member (995 Tower | GW Ltd [GEOGRAPHIC_DATA])"
